Goal: Navigation & Orientation: Find specific page/section

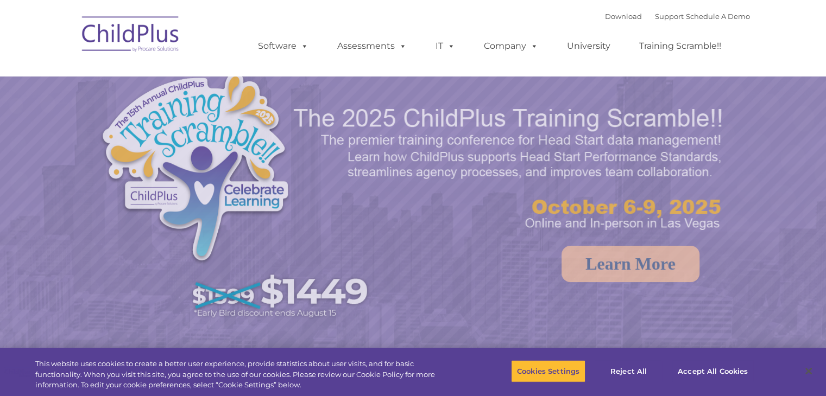
select select "MEDIUM"
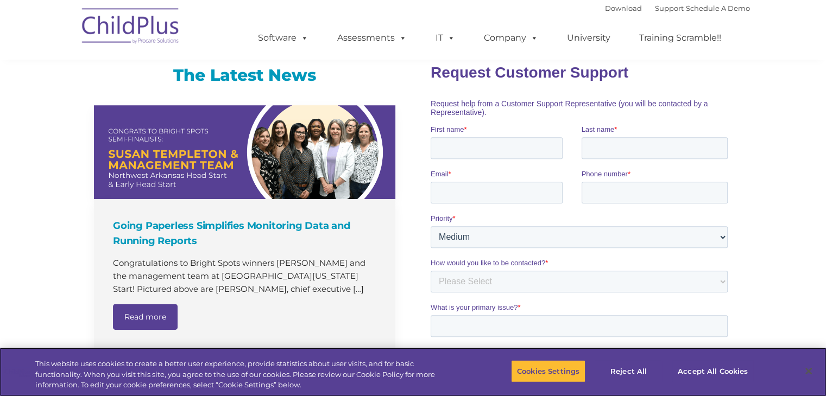
scroll to position [347, 0]
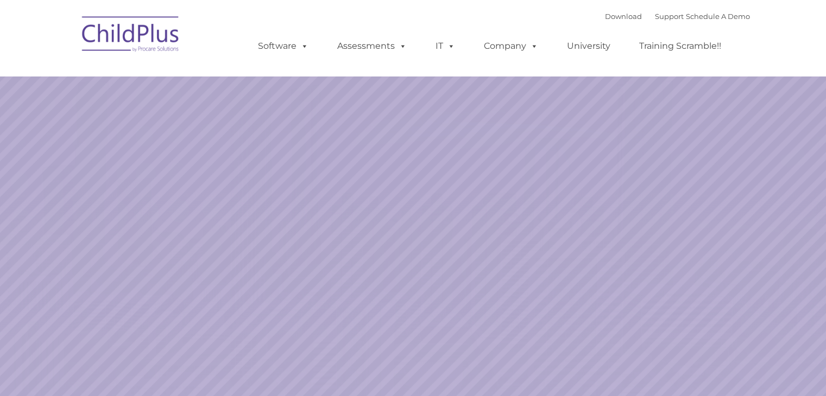
select select "MEDIUM"
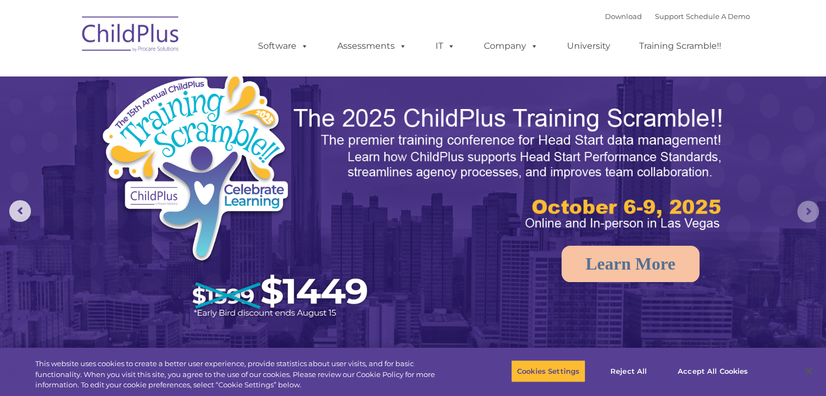
click at [808, 213] on rs-arrow at bounding box center [808, 212] width 22 height 22
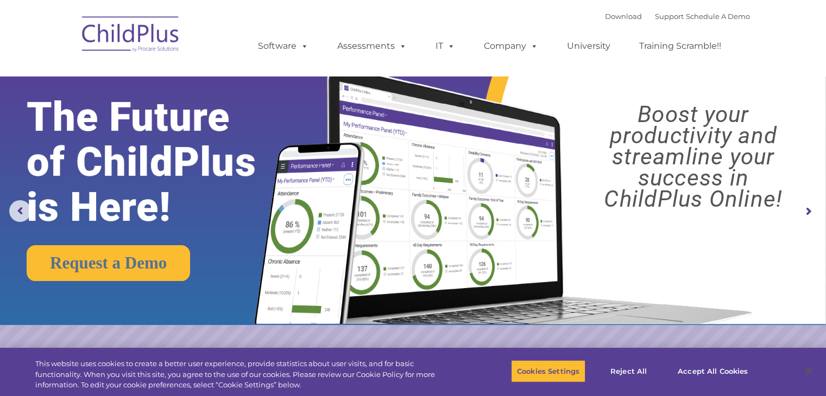
click at [808, 213] on rs-arrow at bounding box center [808, 212] width 22 height 22
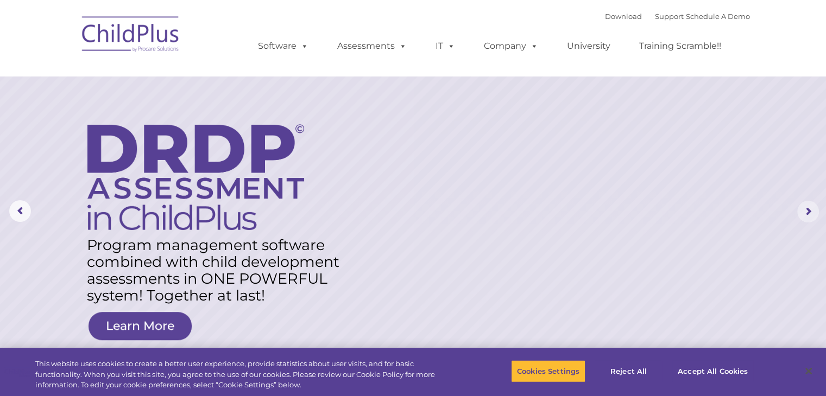
click at [808, 213] on rs-arrow at bounding box center [808, 212] width 22 height 22
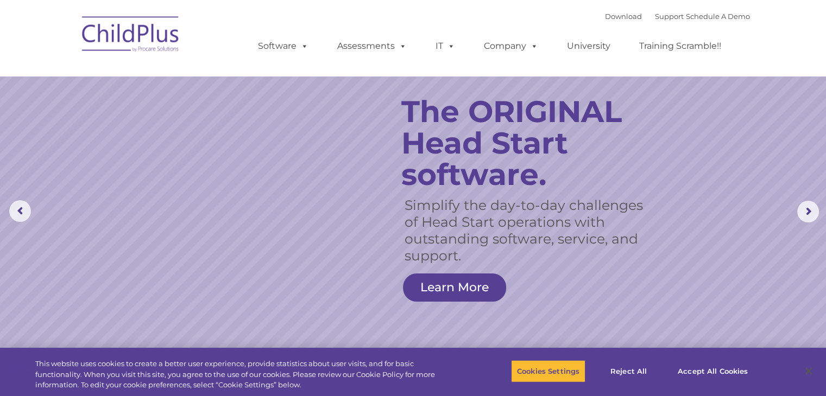
scroll to position [347, 0]
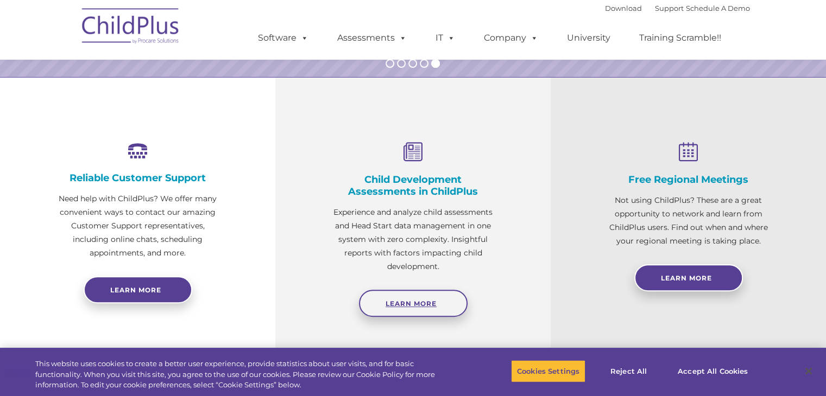
click at [425, 295] on link "Learn More" at bounding box center [413, 303] width 109 height 27
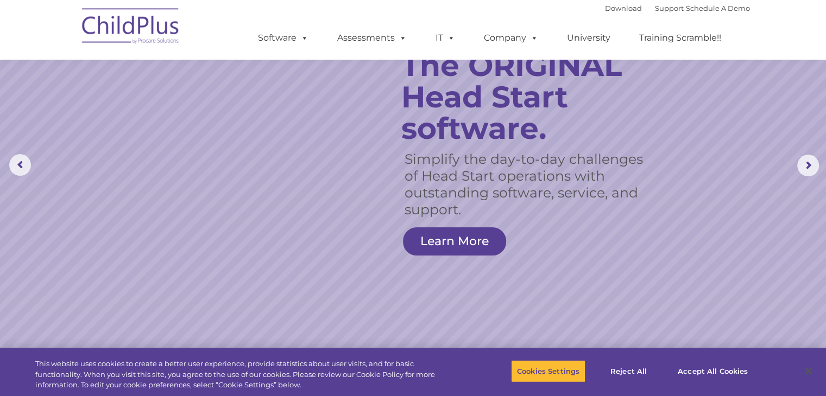
scroll to position [0, 0]
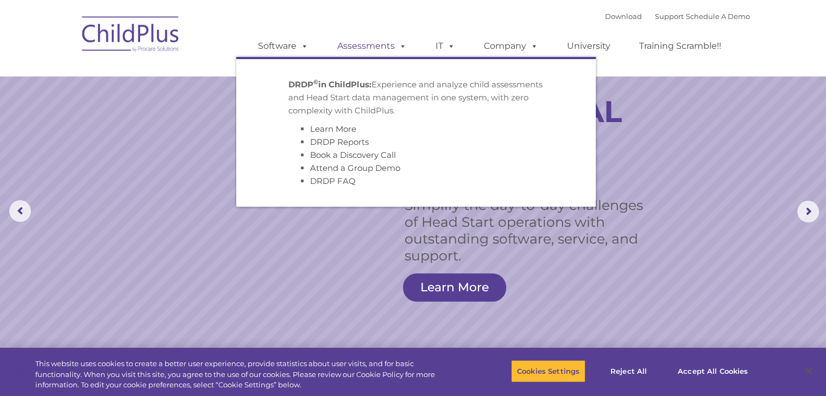
click at [354, 46] on link "Assessments" at bounding box center [371, 46] width 91 height 22
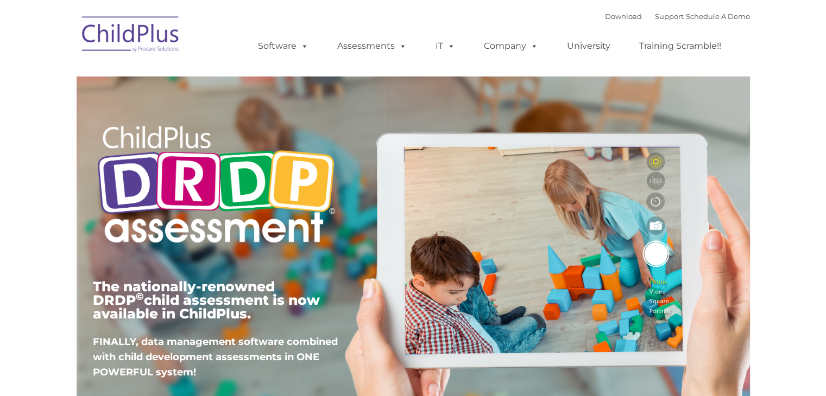
type input ""
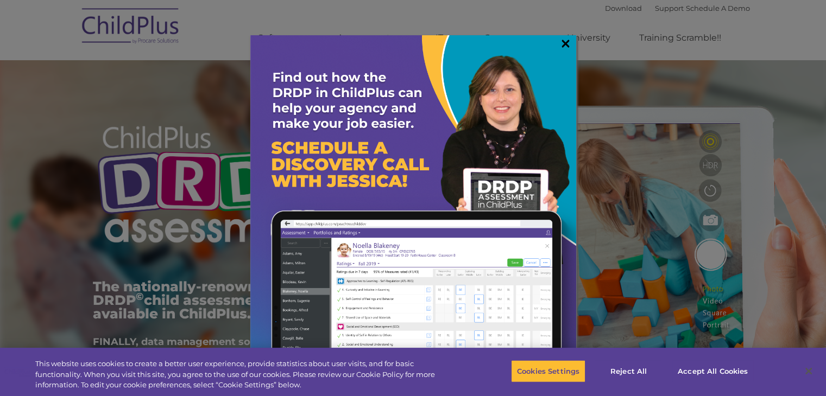
click at [564, 41] on link "×" at bounding box center [565, 43] width 12 height 11
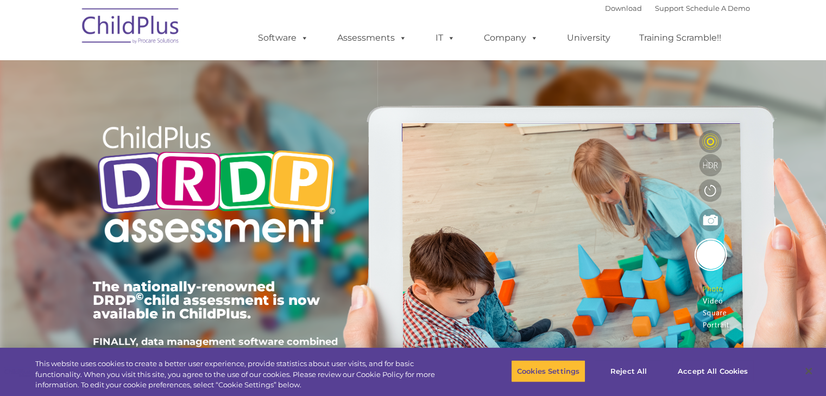
click at [591, 90] on div "The nationally-renowned DRDP © child assessment is now available in ChildPlus. …" at bounding box center [413, 251] width 657 height 388
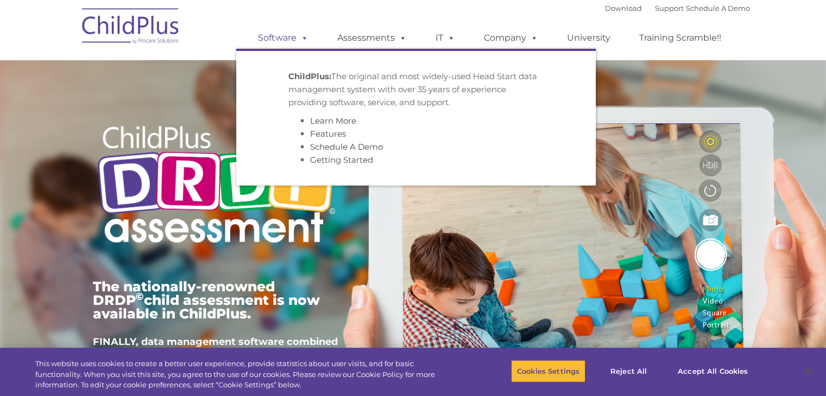
click at [291, 40] on link "Software" at bounding box center [283, 38] width 72 height 22
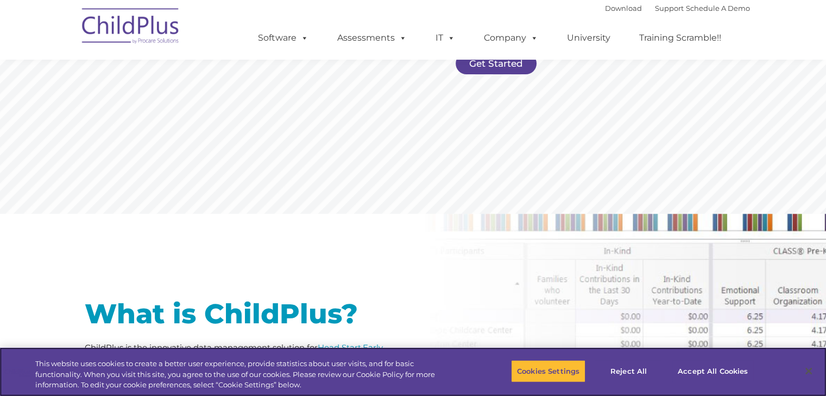
scroll to position [311, 0]
